Goal: Transaction & Acquisition: Purchase product/service

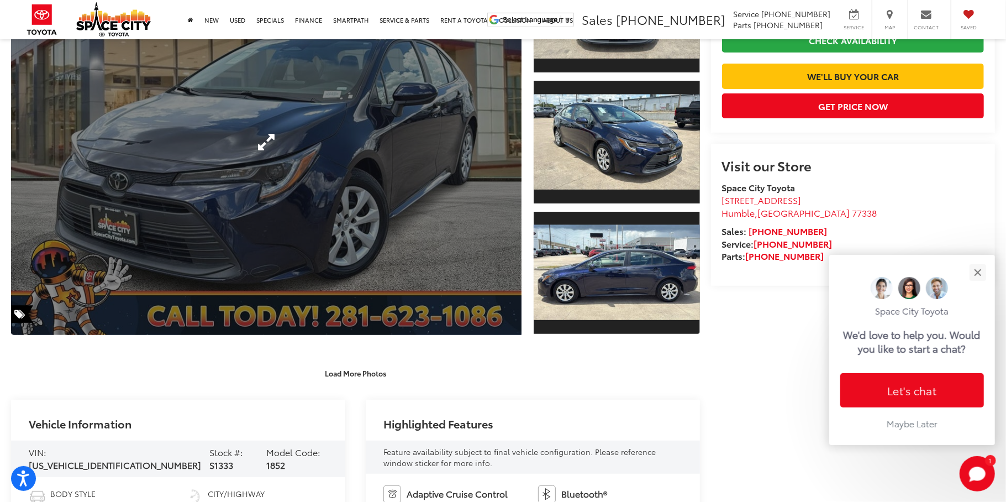
scroll to position [155, 0]
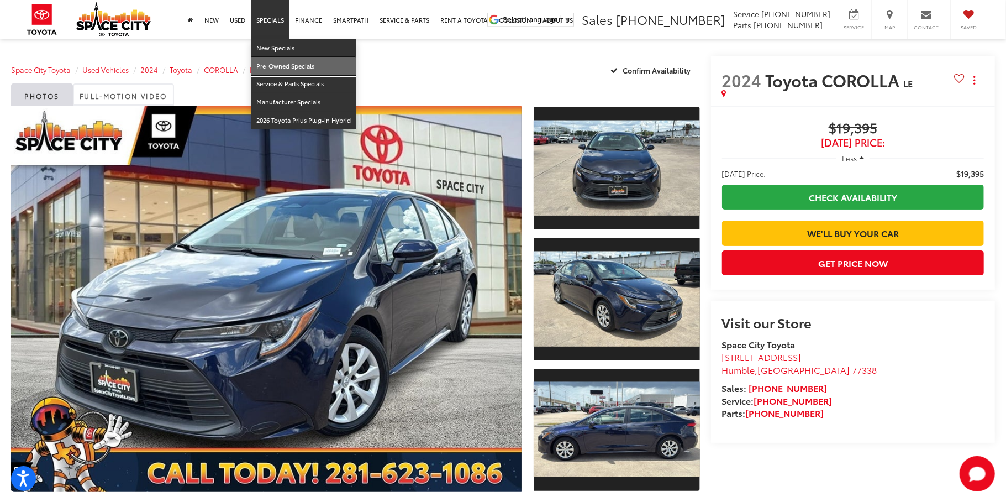
click at [292, 63] on link "Pre-Owned Specials" at bounding box center [303, 66] width 105 height 18
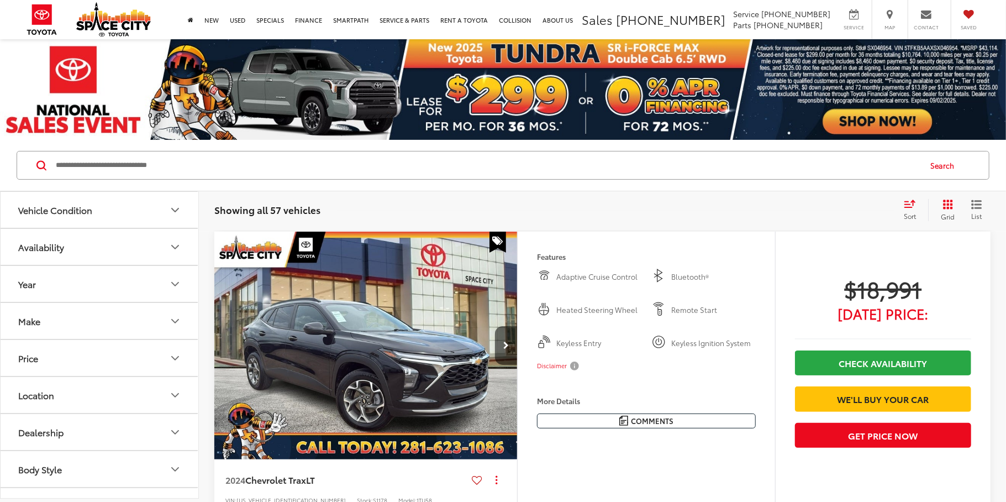
click at [171, 323] on icon "Make" at bounding box center [174, 320] width 13 height 13
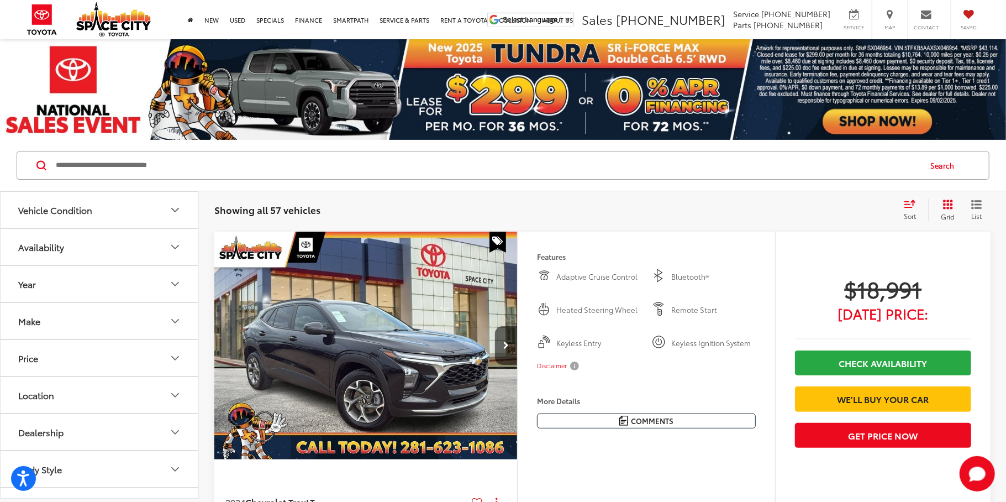
click at [178, 321] on icon "Make" at bounding box center [175, 320] width 7 height 3
click at [178, 321] on icon "Make" at bounding box center [174, 320] width 13 height 13
click at [130, 325] on button "Make" at bounding box center [100, 321] width 199 height 36
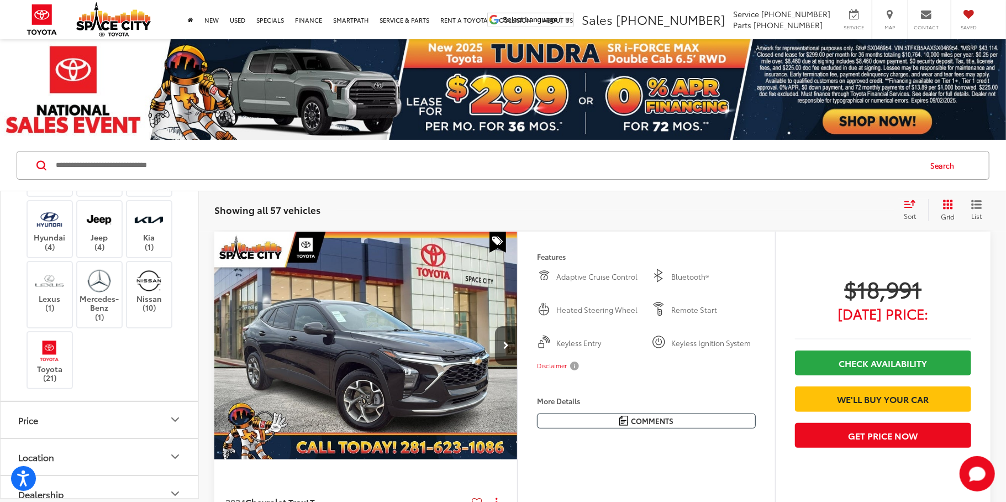
scroll to position [207, 0]
click at [53, 367] on img at bounding box center [49, 354] width 30 height 26
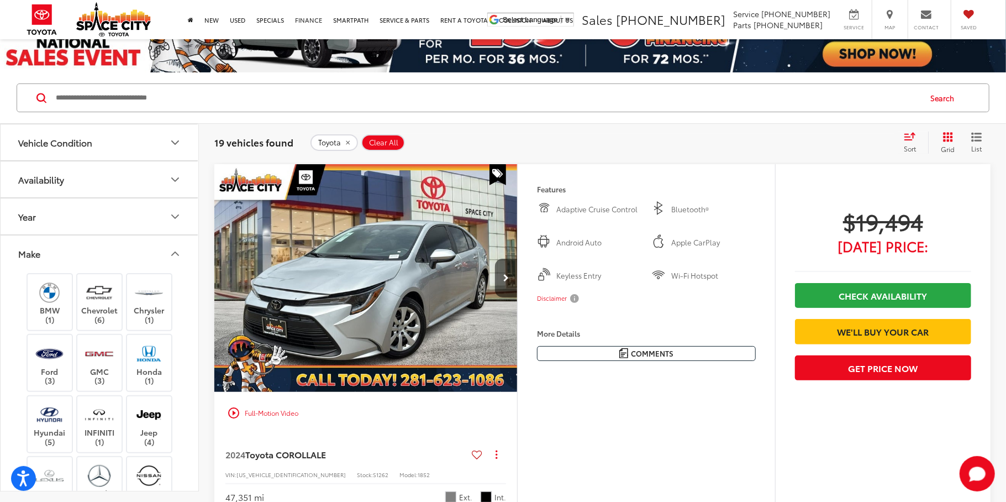
scroll to position [60, 0]
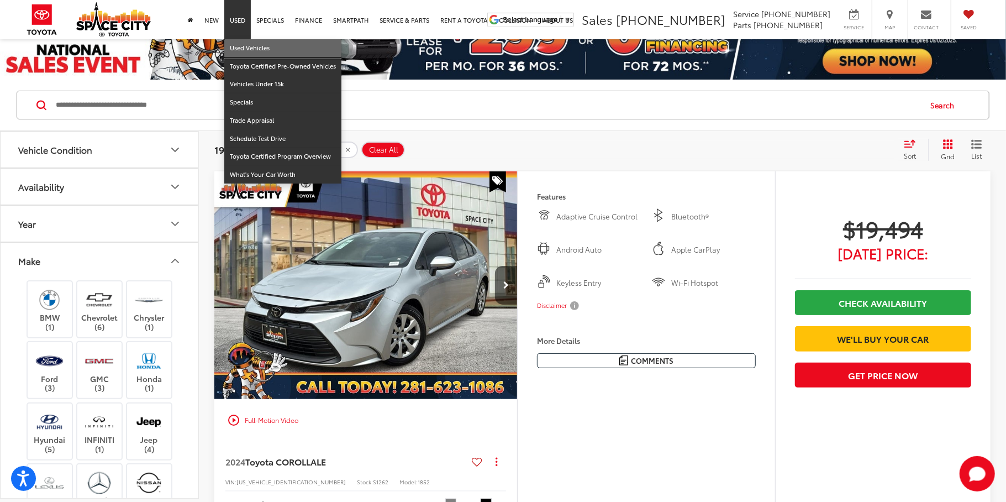
click at [250, 49] on link "Used Vehicles" at bounding box center [282, 48] width 117 height 18
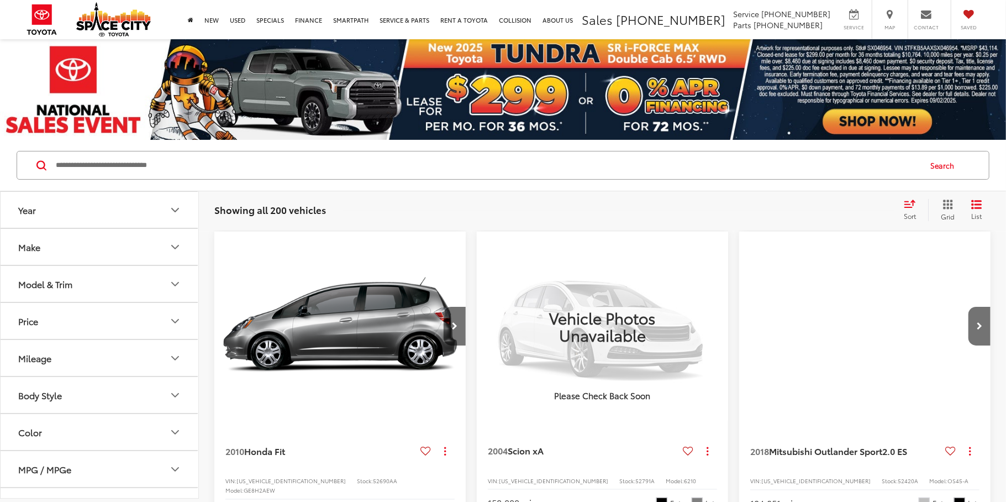
drag, startPoint x: 147, startPoint y: 289, endPoint x: 167, endPoint y: 289, distance: 19.3
click at [147, 290] on button "Model & Trim" at bounding box center [100, 284] width 199 height 36
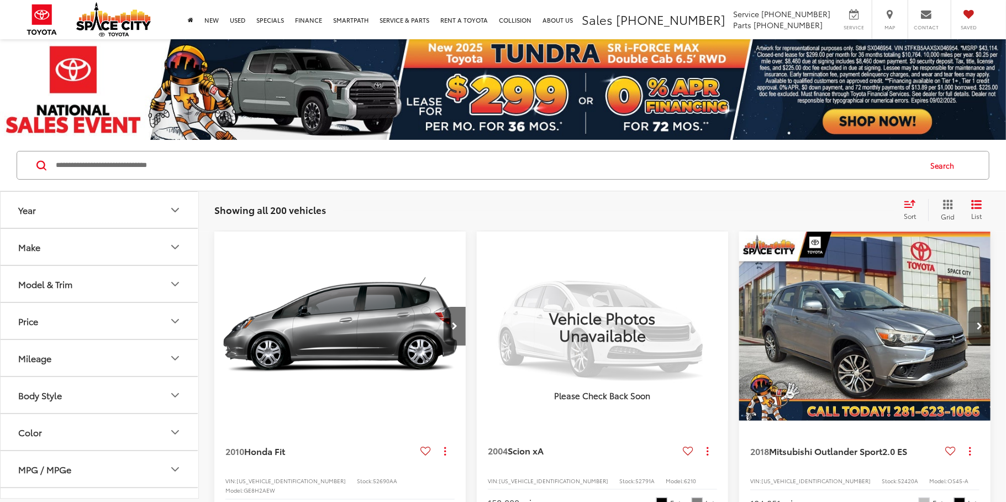
click at [175, 289] on icon "Model & Trim" at bounding box center [174, 283] width 13 height 13
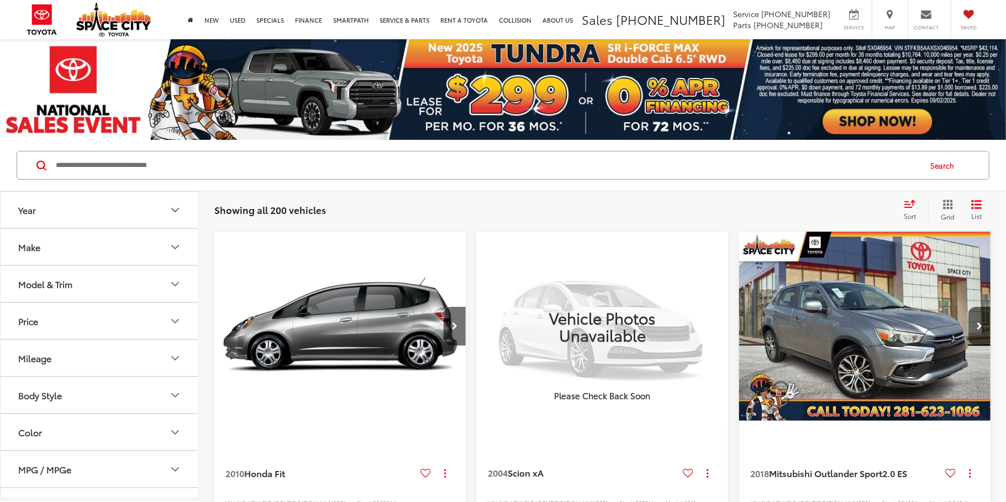
click at [151, 289] on button "Model & Trim" at bounding box center [100, 284] width 199 height 36
click at [177, 288] on icon "Model & Trim" at bounding box center [174, 283] width 13 height 13
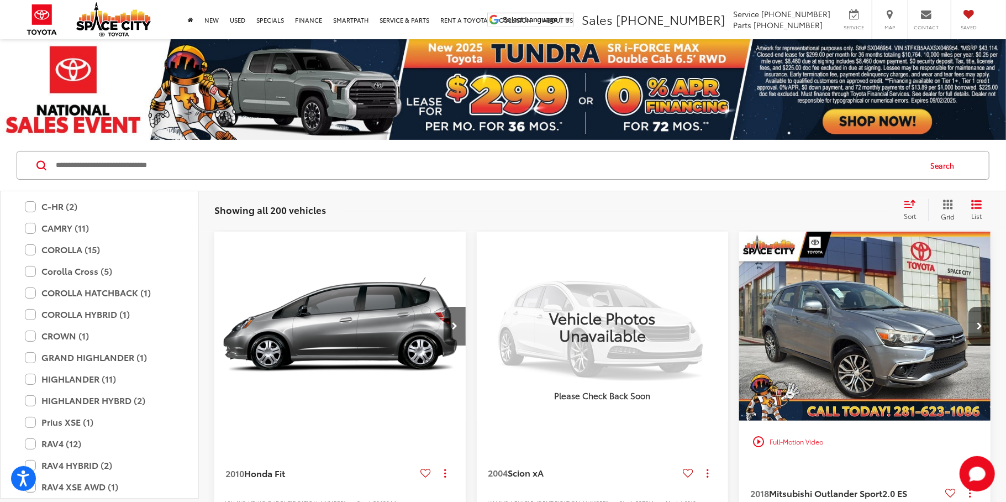
scroll to position [1883, 0]
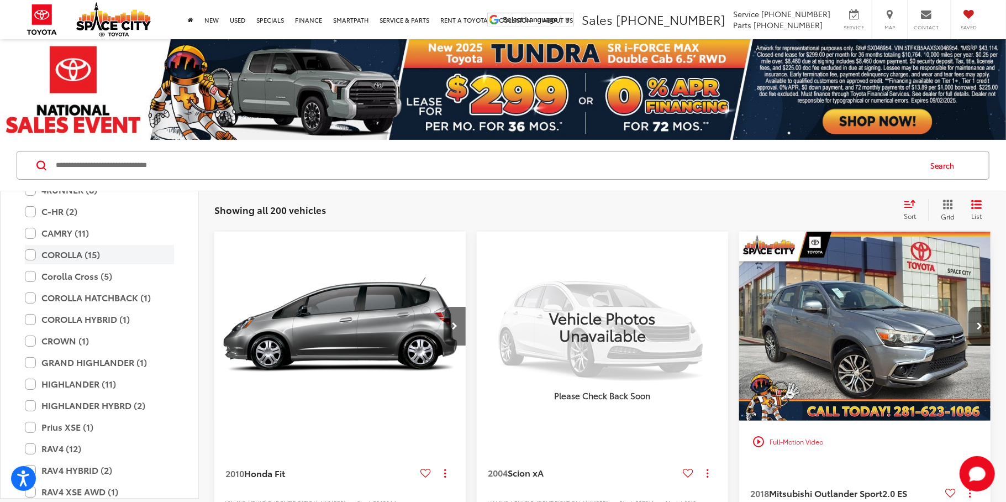
click at [33, 254] on label "COROLLA (15)" at bounding box center [99, 254] width 149 height 19
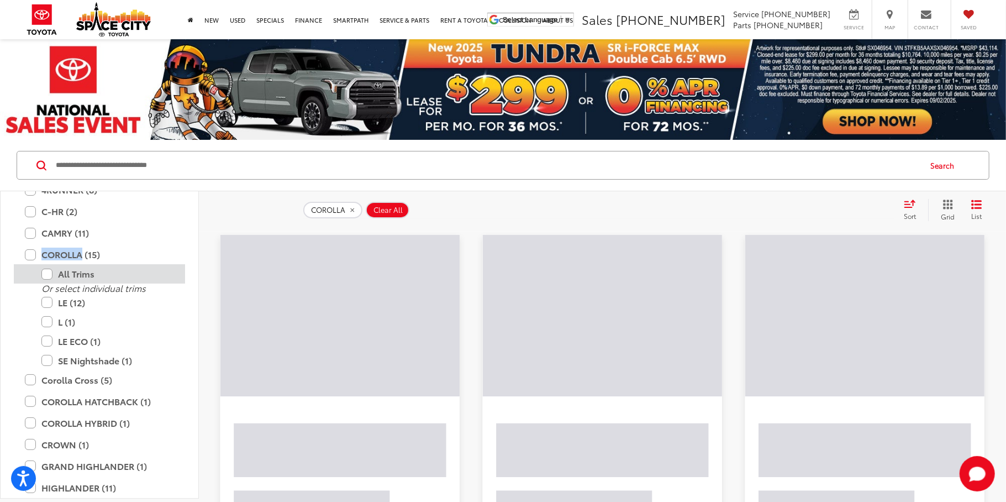
click at [49, 276] on label "All Trims" at bounding box center [107, 273] width 133 height 19
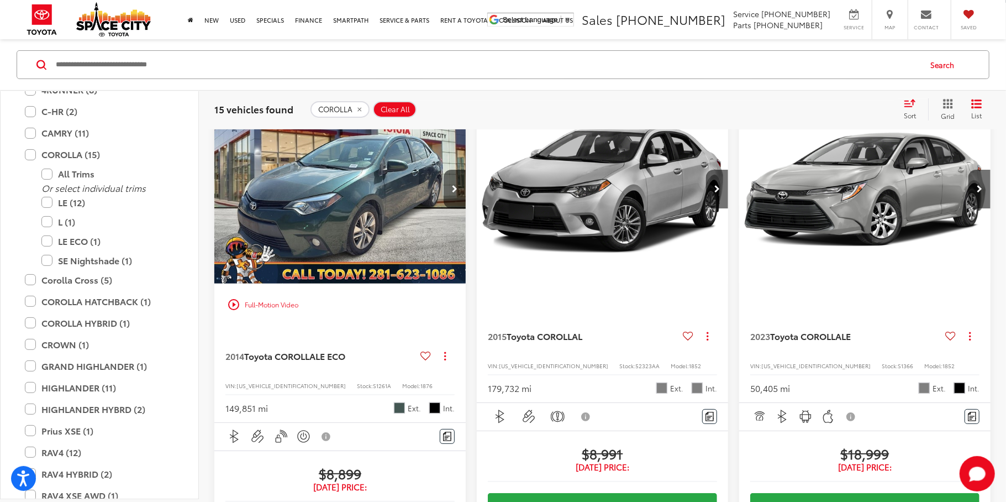
scroll to position [149, 0]
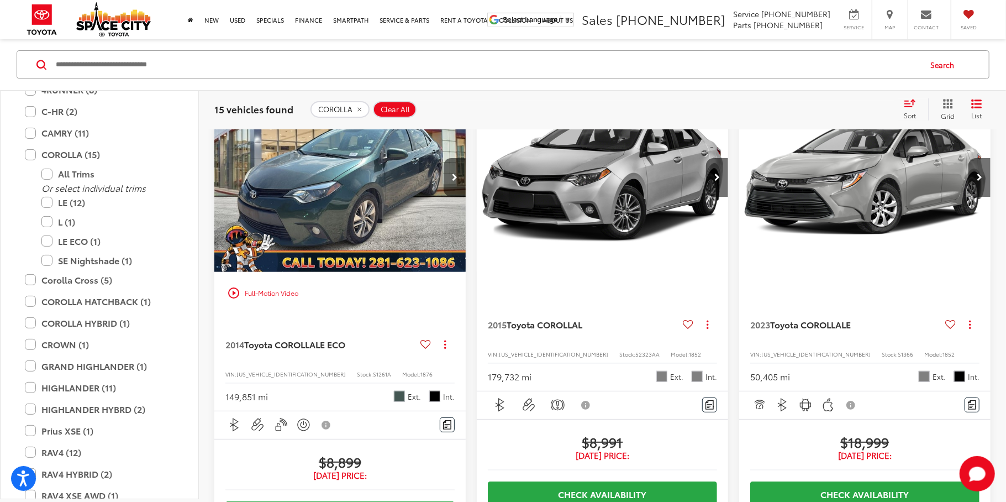
click at [853, 199] on img "2023 Toyota COROLLA LE 0" at bounding box center [864, 178] width 253 height 190
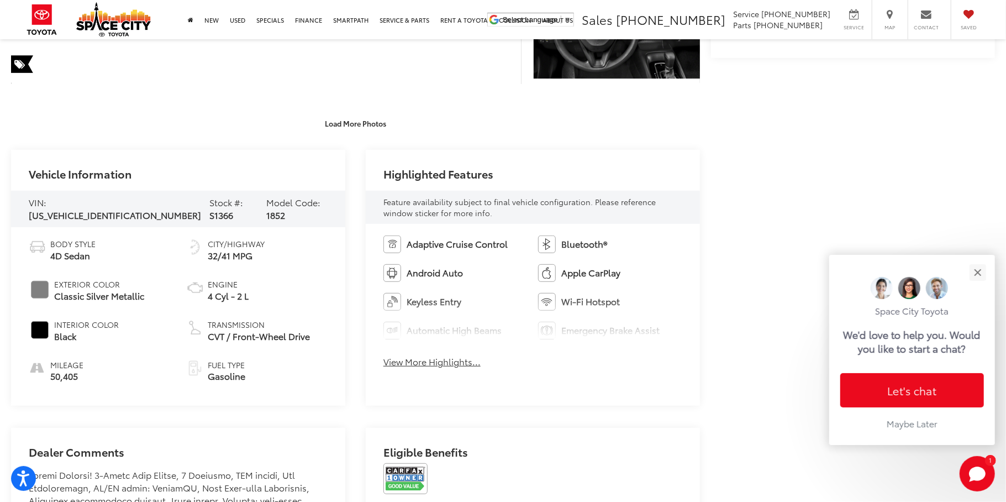
scroll to position [376, 0]
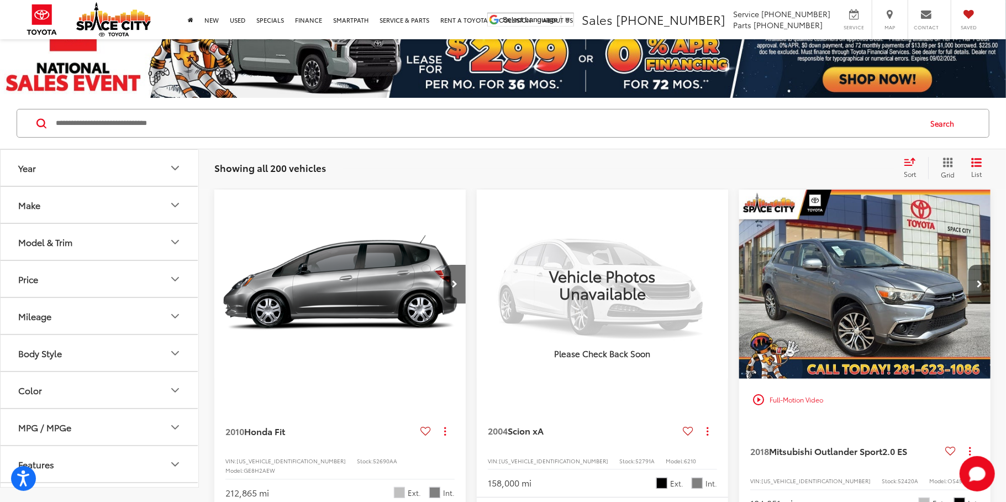
scroll to position [19, 0]
